Goal: Task Accomplishment & Management: Use online tool/utility

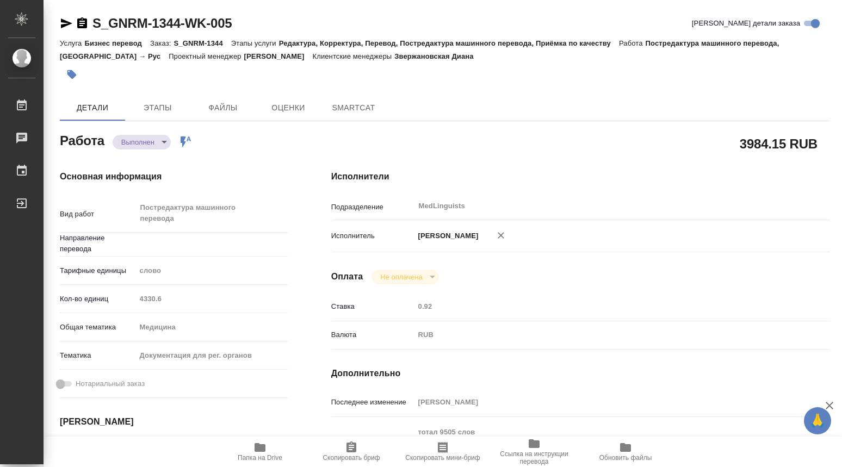
type textarea "x"
type input "тур-рус"
type textarea "x"
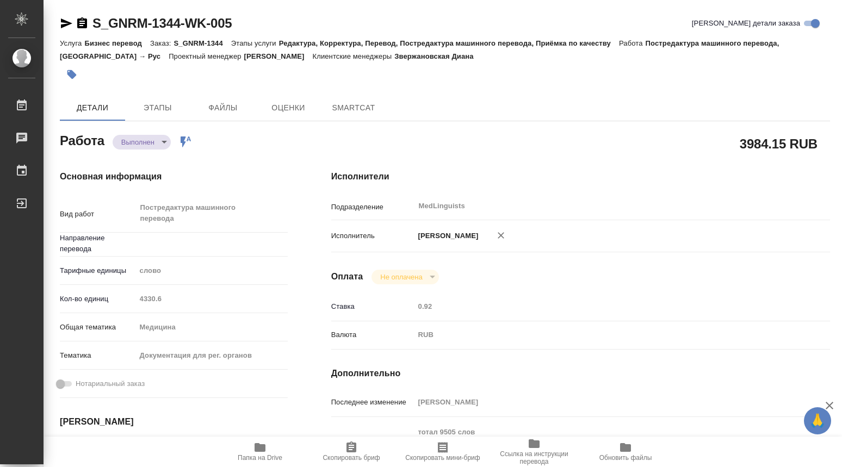
type textarea "x"
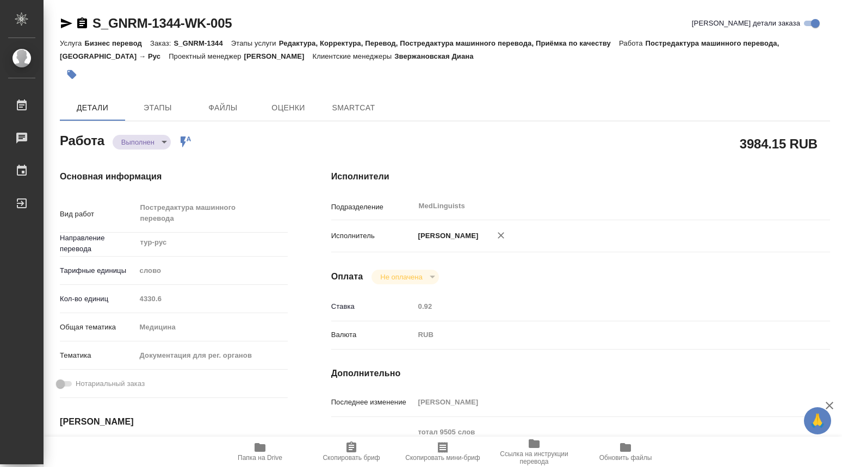
type textarea "x"
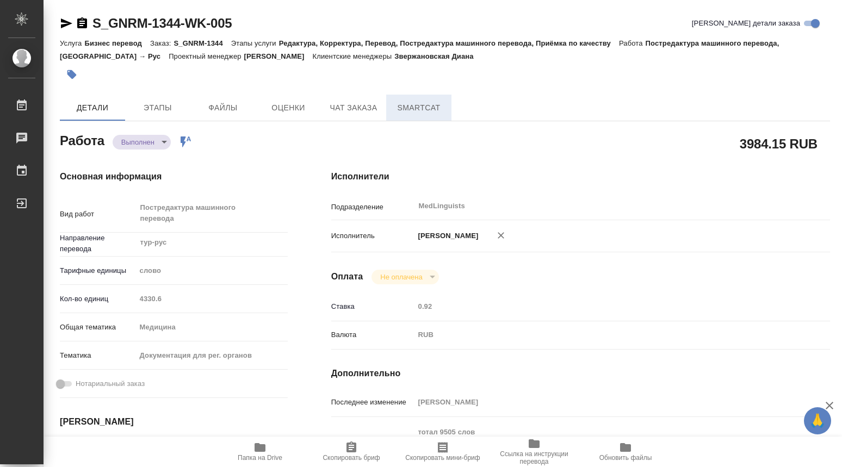
type textarea "x"
click at [405, 104] on span "SmartCat" at bounding box center [419, 108] width 52 height 14
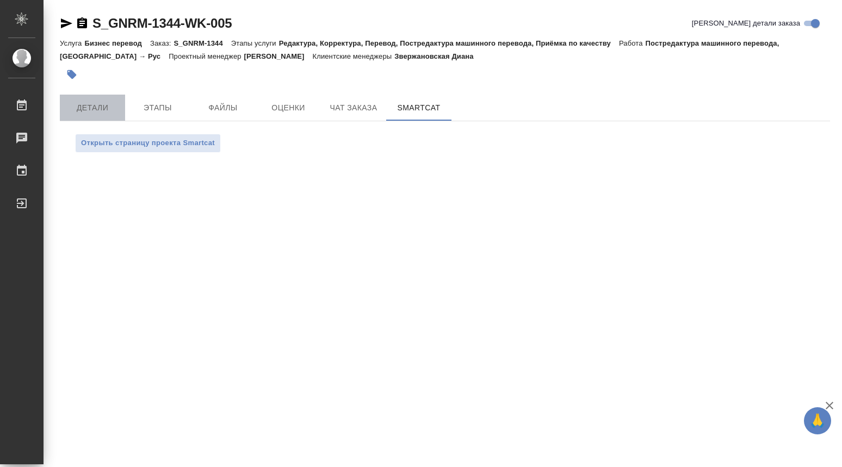
click at [103, 109] on span "Детали" at bounding box center [92, 108] width 52 height 14
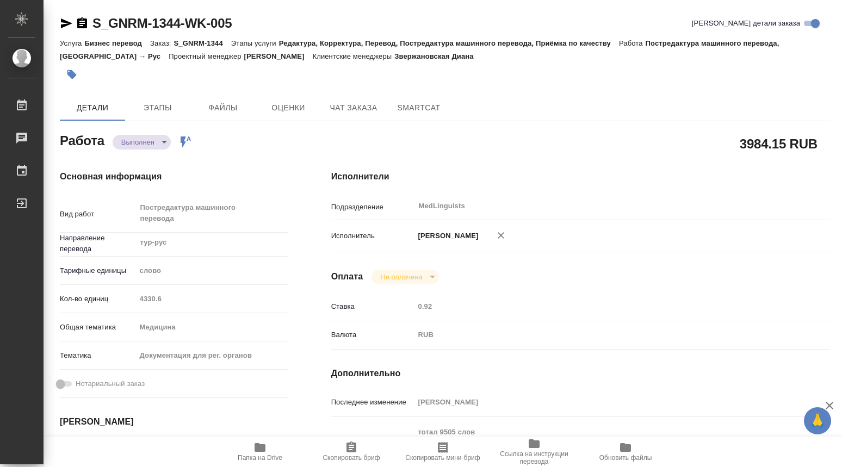
type textarea "x"
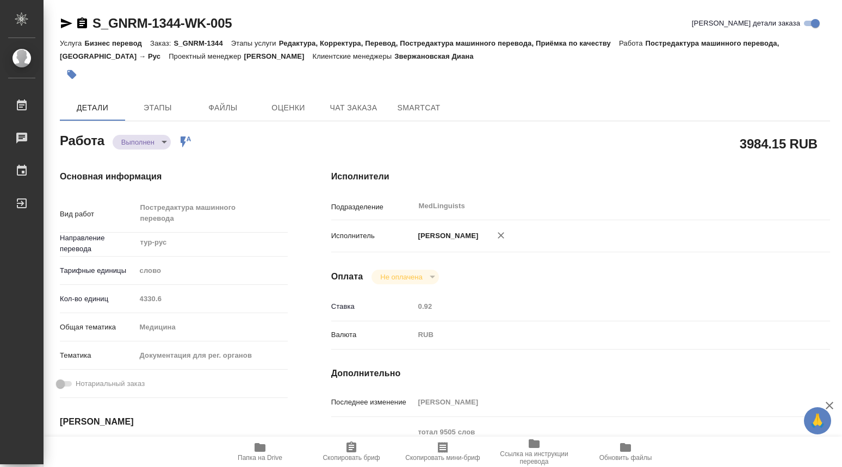
type textarea "x"
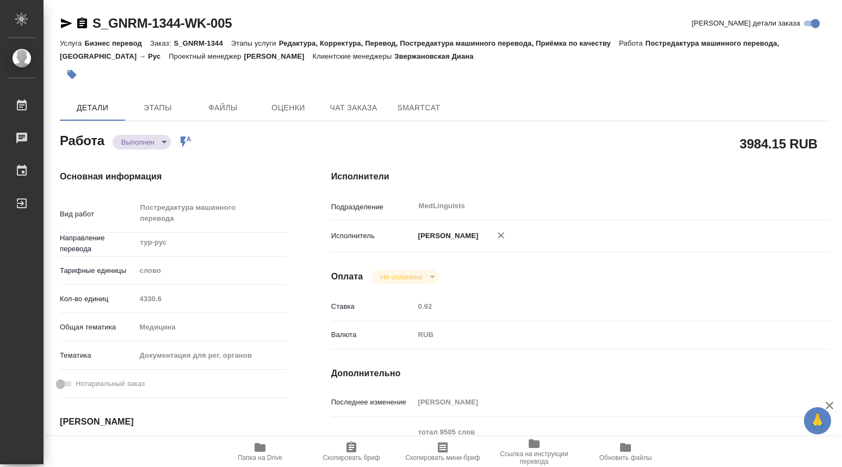
type textarea "x"
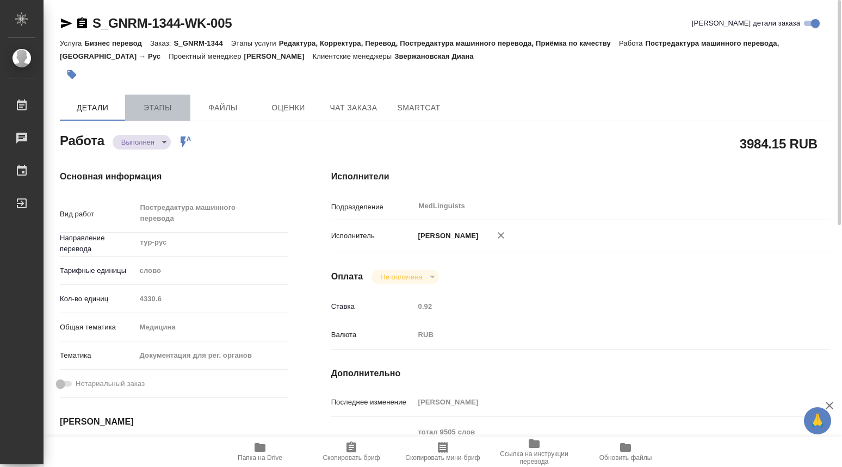
click at [179, 111] on span "Этапы" at bounding box center [158, 108] width 52 height 14
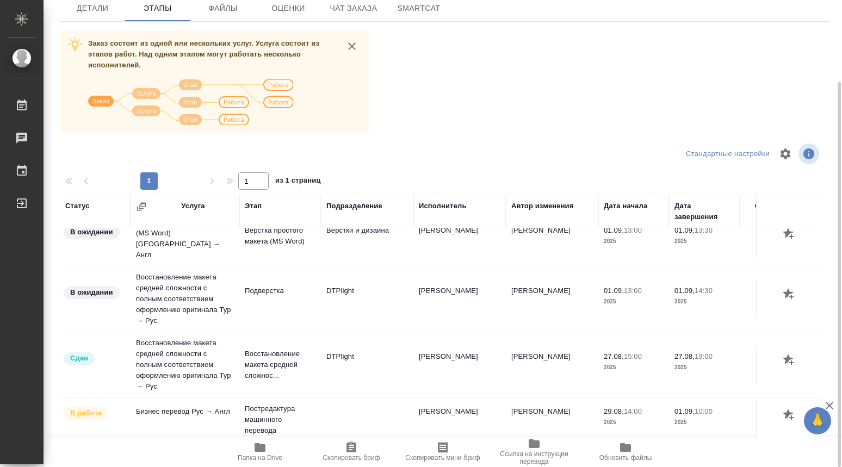
scroll to position [95, 0]
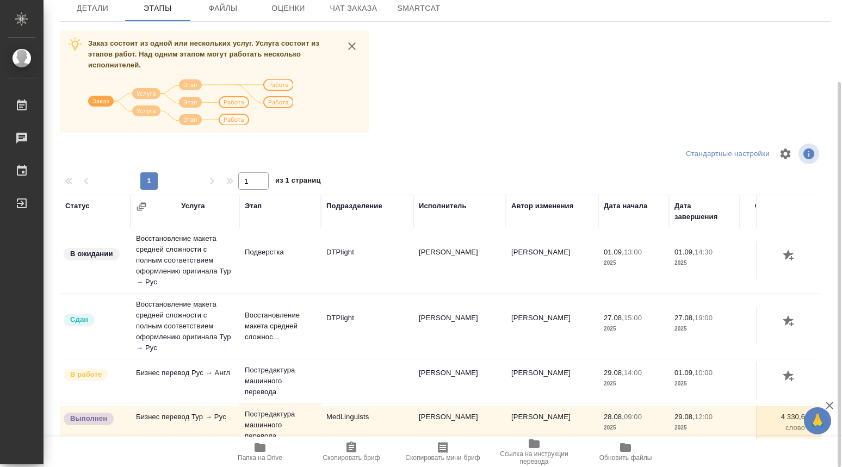
drag, startPoint x: 600, startPoint y: 430, endPoint x: 632, endPoint y: 431, distance: 32.6
click at [632, 431] on div "Статус Услуга Этап Подразделение Исполнитель Автор изменения Дата начала Дата з…" at bounding box center [440, 317] width 761 height 245
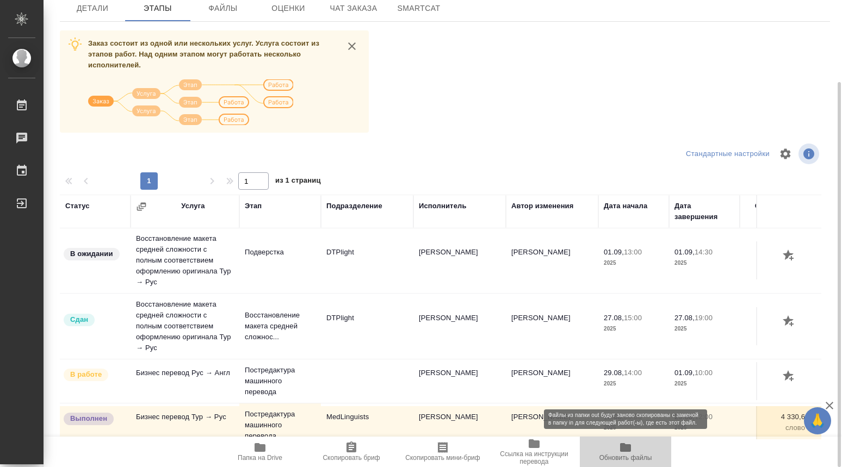
drag, startPoint x: 612, startPoint y: 437, endPoint x: 660, endPoint y: 439, distance: 47.9
click at [660, 439] on button "Обновить файлы" at bounding box center [625, 452] width 91 height 30
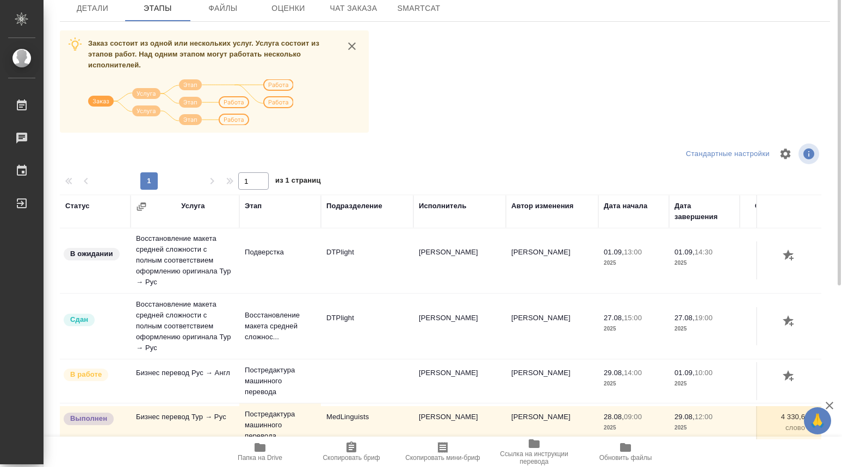
scroll to position [0, 0]
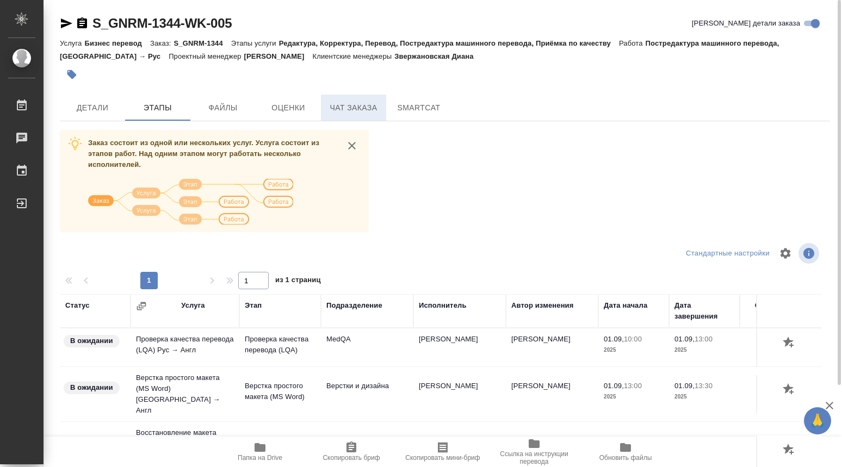
click at [355, 108] on span "Чат заказа" at bounding box center [353, 108] width 52 height 14
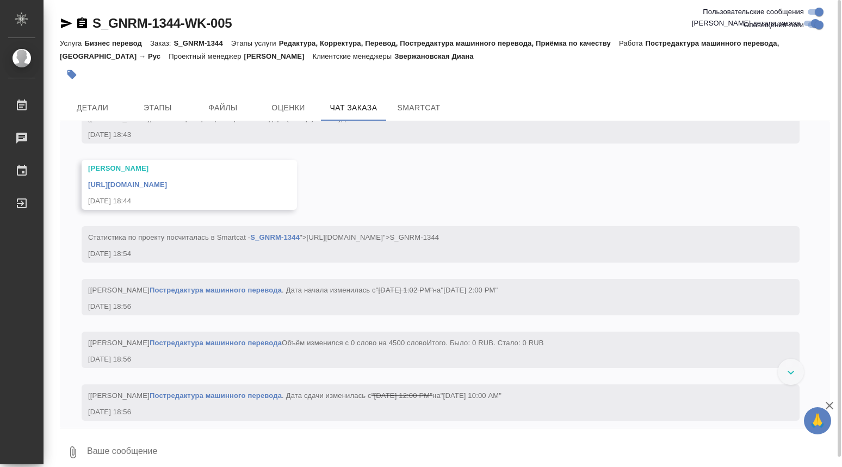
scroll to position [4377, 0]
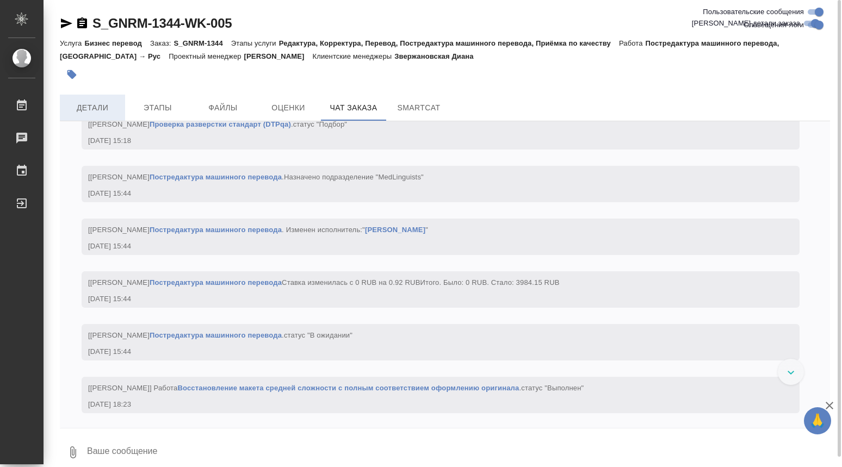
click at [82, 104] on span "Детали" at bounding box center [92, 108] width 52 height 14
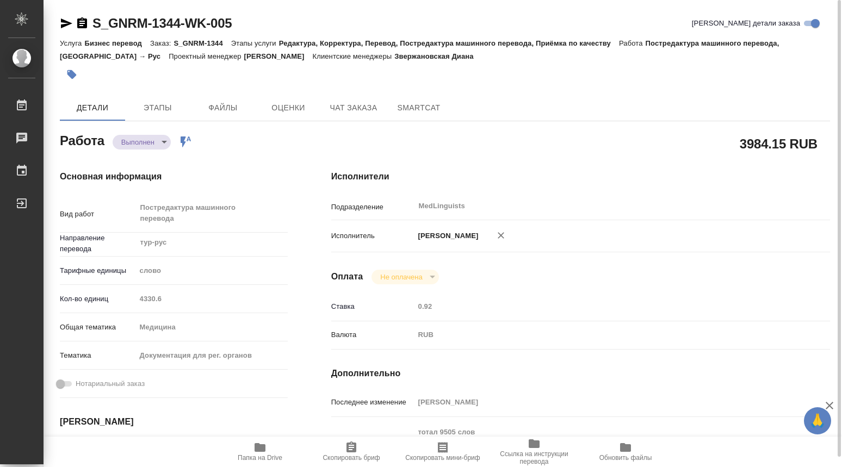
type textarea "x"
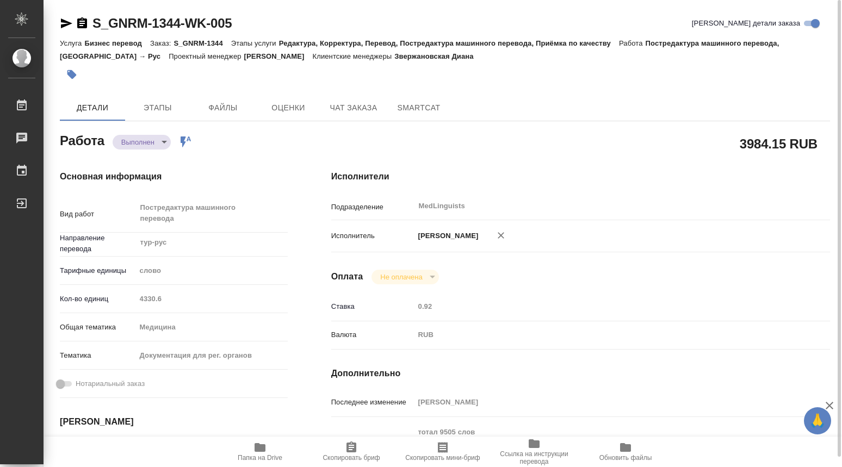
type textarea "x"
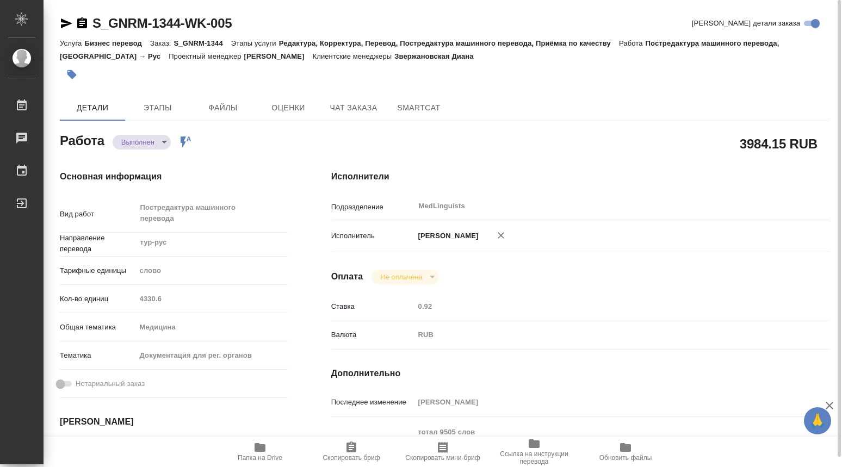
type textarea "x"
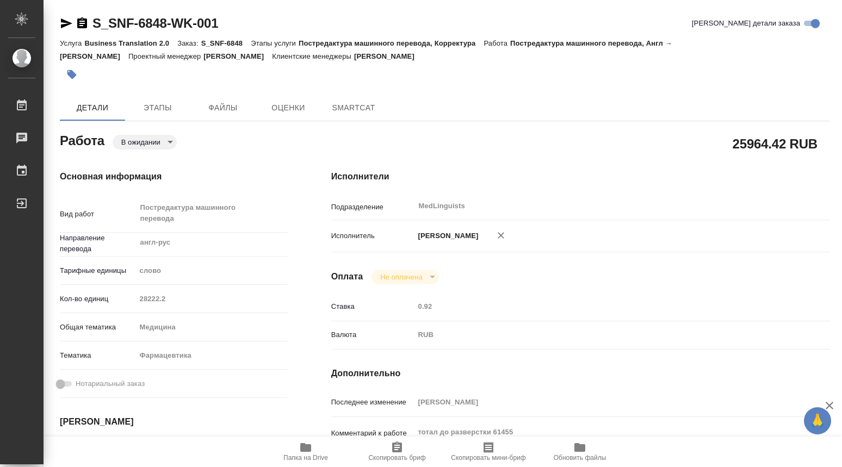
type textarea "x"
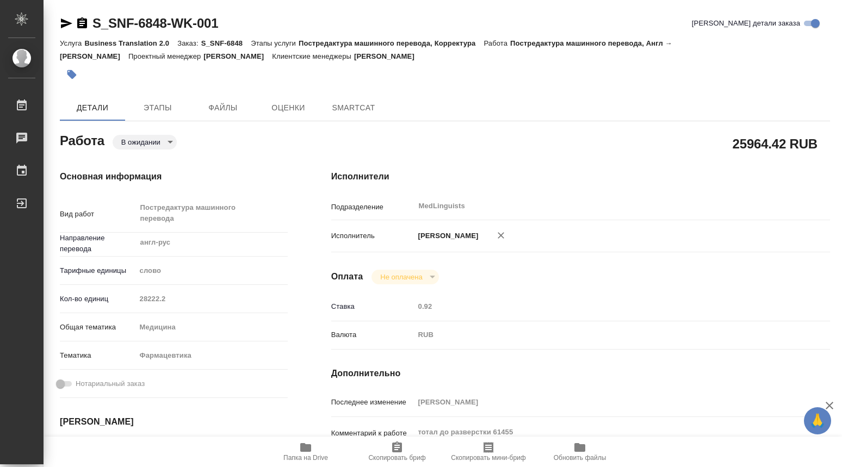
type textarea "x"
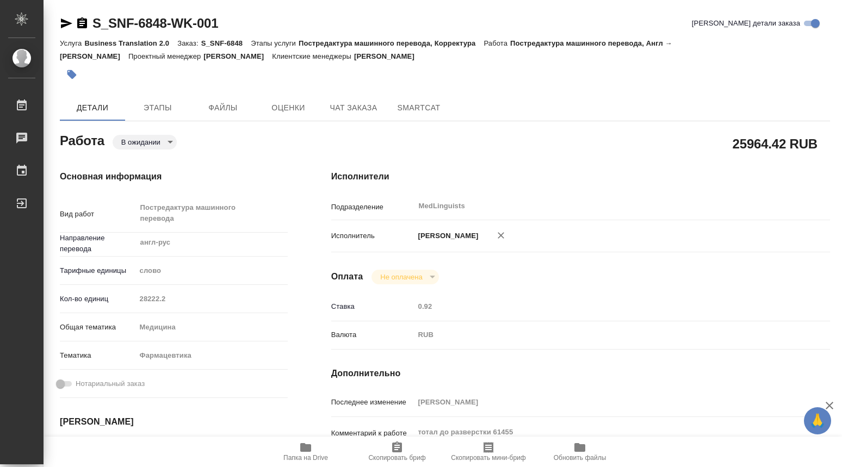
type textarea "x"
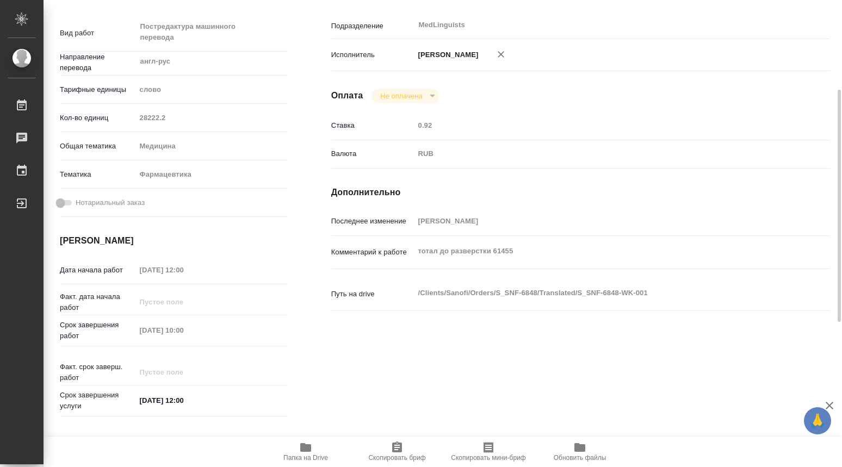
scroll to position [362, 0]
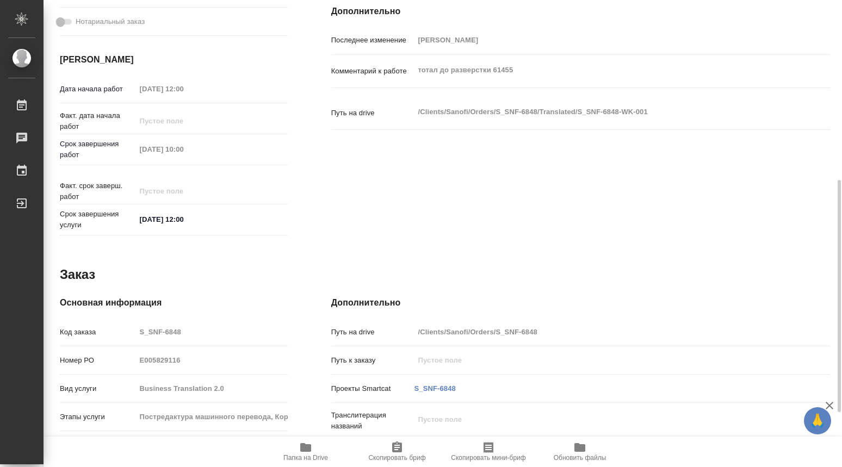
type textarea "x"
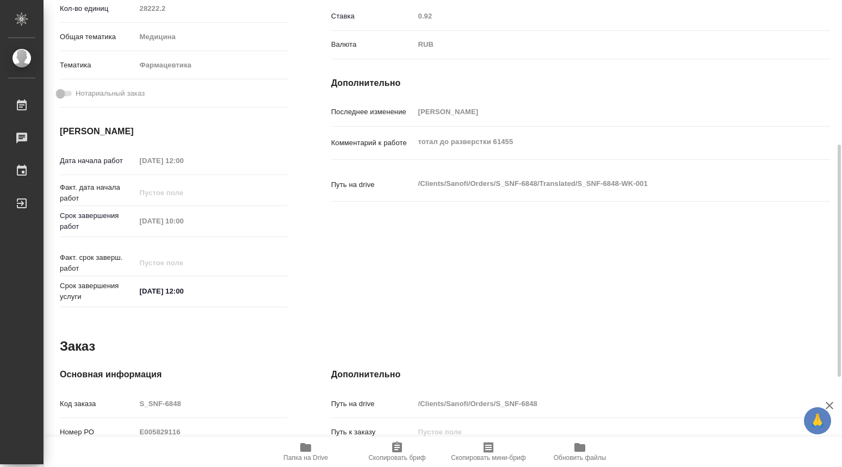
scroll to position [0, 0]
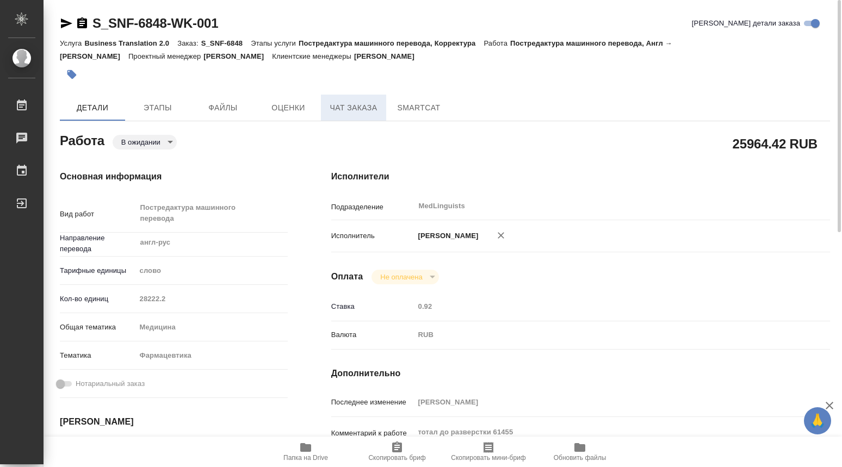
click at [342, 110] on span "Чат заказа" at bounding box center [353, 108] width 52 height 14
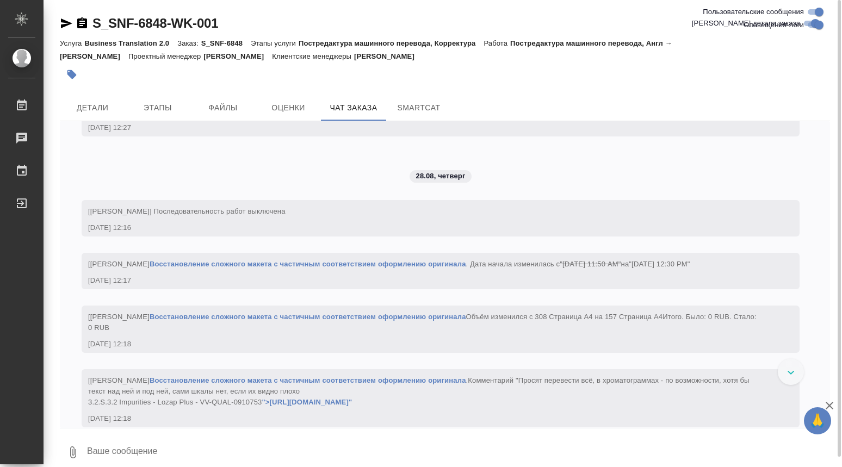
scroll to position [2560, 0]
